Goal: Information Seeking & Learning: Learn about a topic

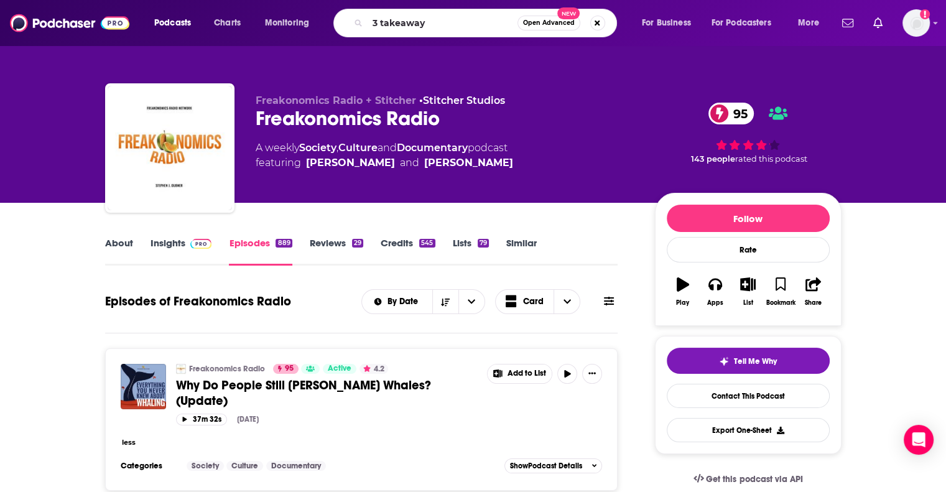
type input "3 takeaways"
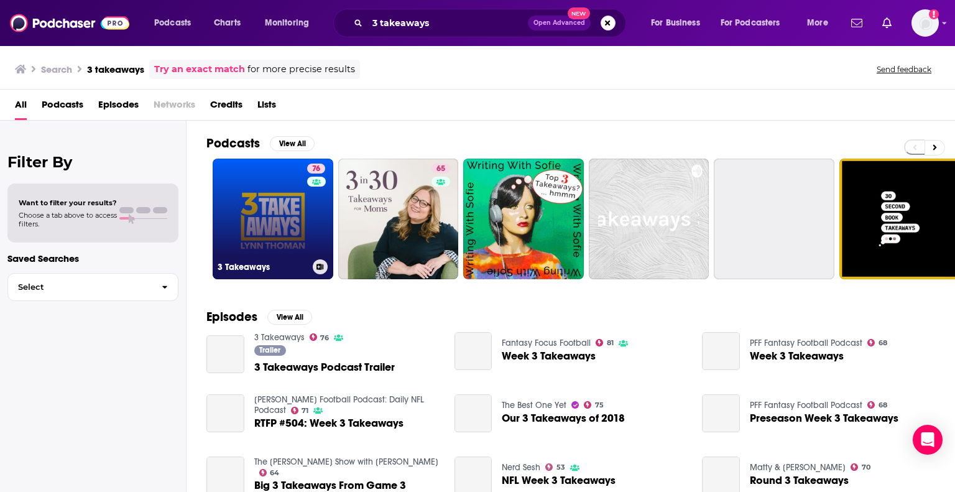
click at [276, 207] on link "76 3 Takeaways" at bounding box center [273, 219] width 121 height 121
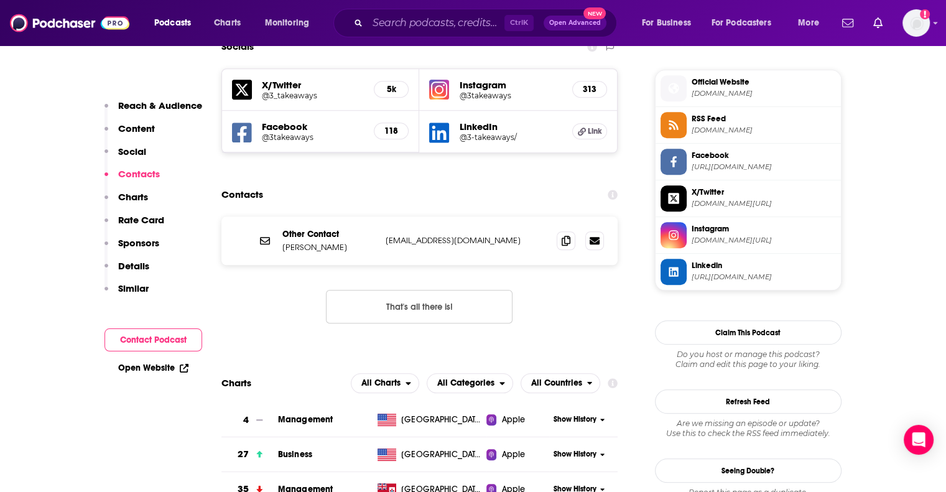
scroll to position [34, 0]
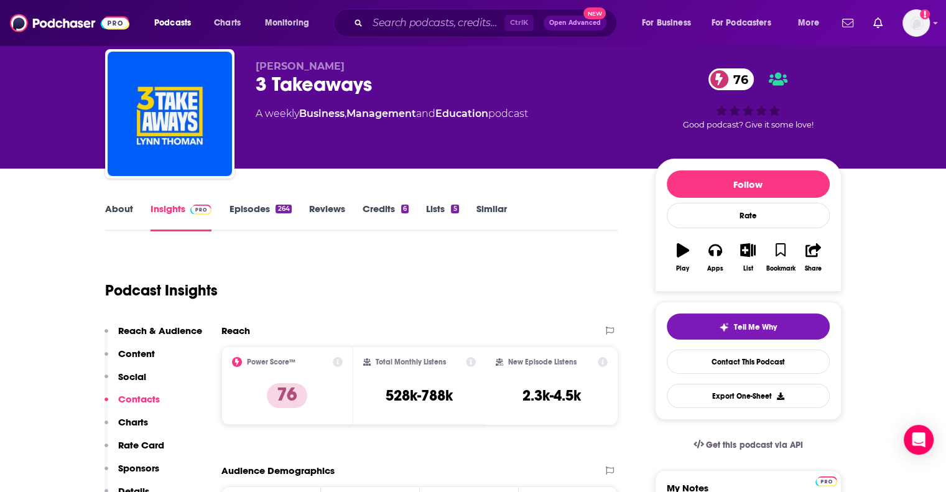
click at [110, 212] on link "About" at bounding box center [119, 217] width 28 height 29
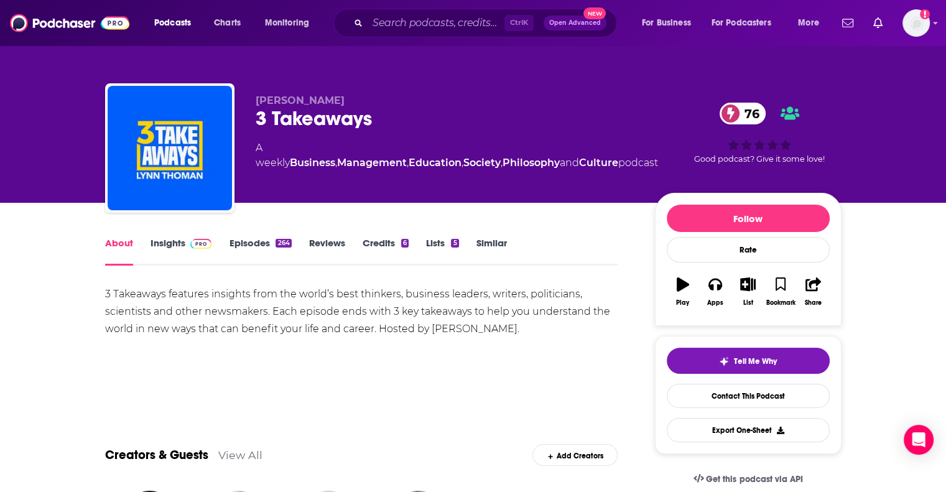
click at [170, 248] on link "Insights" at bounding box center [182, 251] width 62 height 29
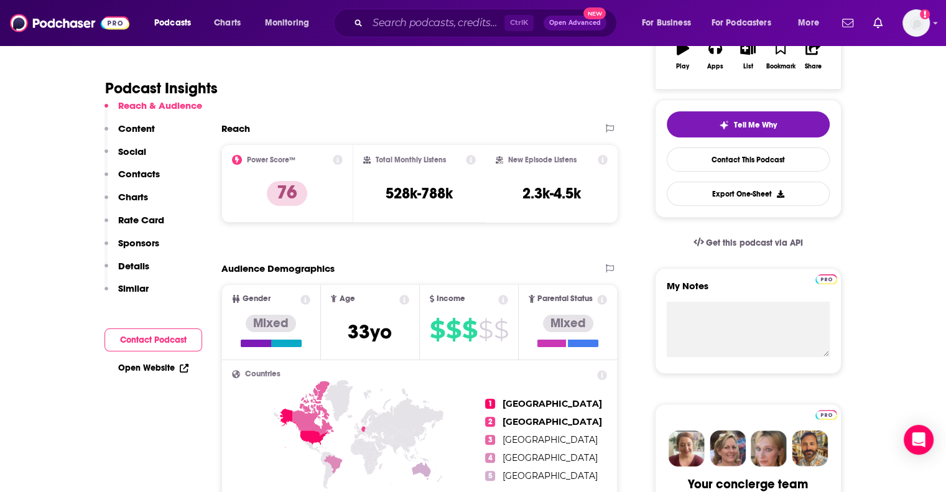
scroll to position [259, 0]
